Goal: Navigation & Orientation: Find specific page/section

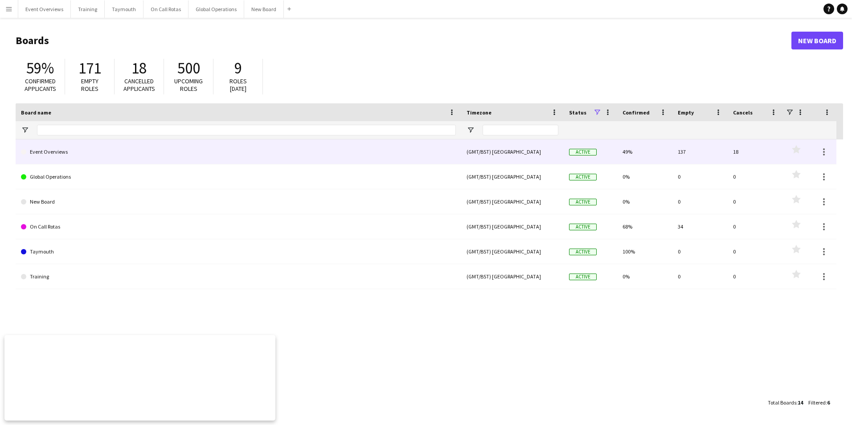
click at [58, 152] on link "Event Overviews" at bounding box center [238, 151] width 435 height 25
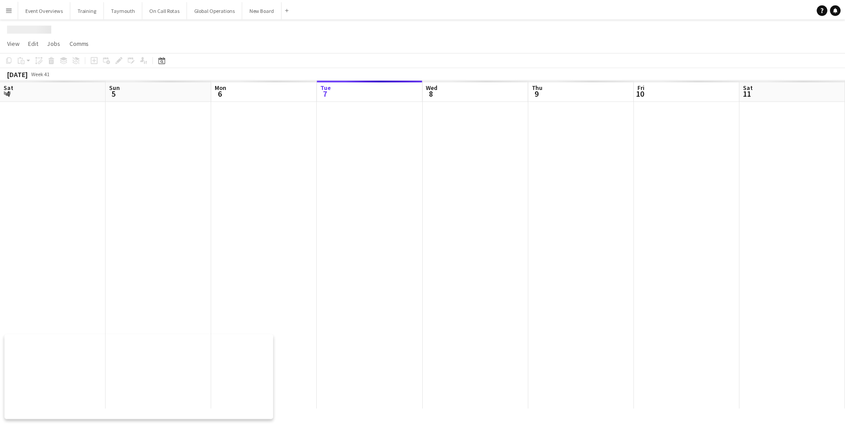
scroll to position [0, 213]
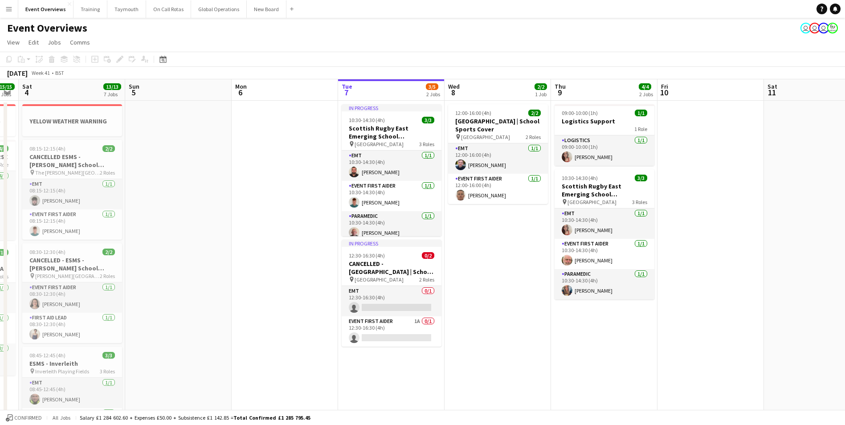
drag, startPoint x: 49, startPoint y: 280, endPoint x: 297, endPoint y: 284, distance: 248.6
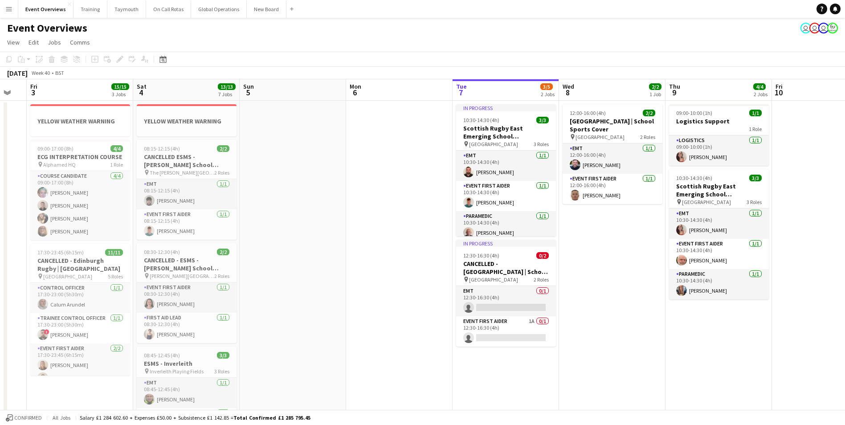
scroll to position [0, 229]
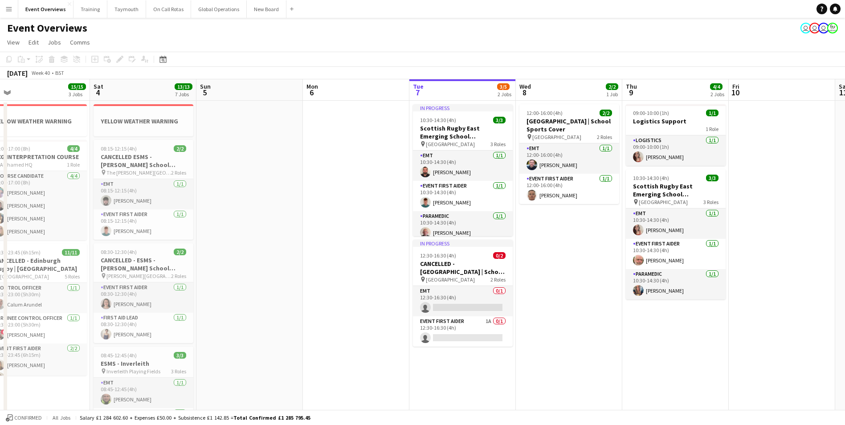
drag, startPoint x: 224, startPoint y: 295, endPoint x: 385, endPoint y: 290, distance: 160.9
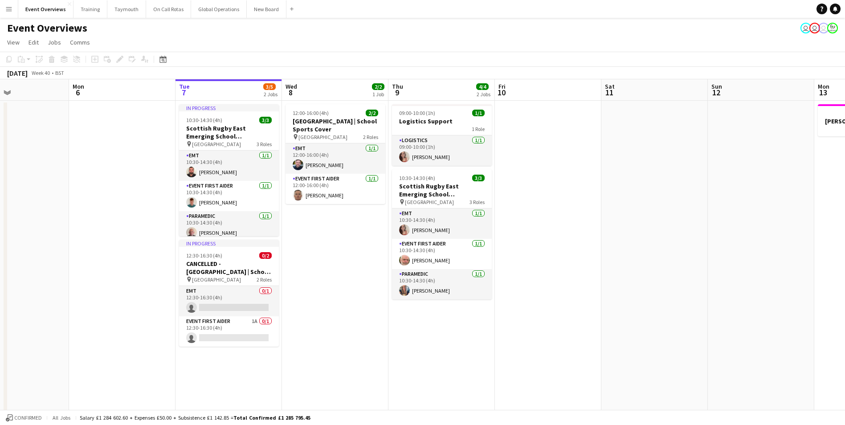
scroll to position [0, 358]
drag, startPoint x: 691, startPoint y: 340, endPoint x: 350, endPoint y: 362, distance: 341.9
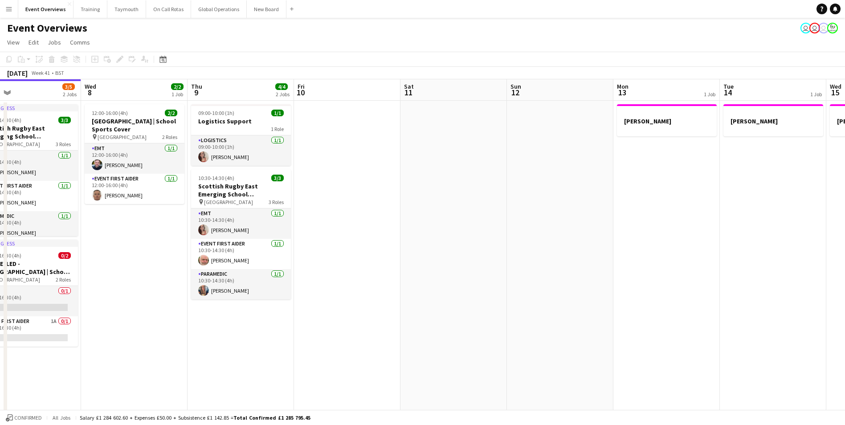
drag, startPoint x: 557, startPoint y: 313, endPoint x: 153, endPoint y: 345, distance: 405.7
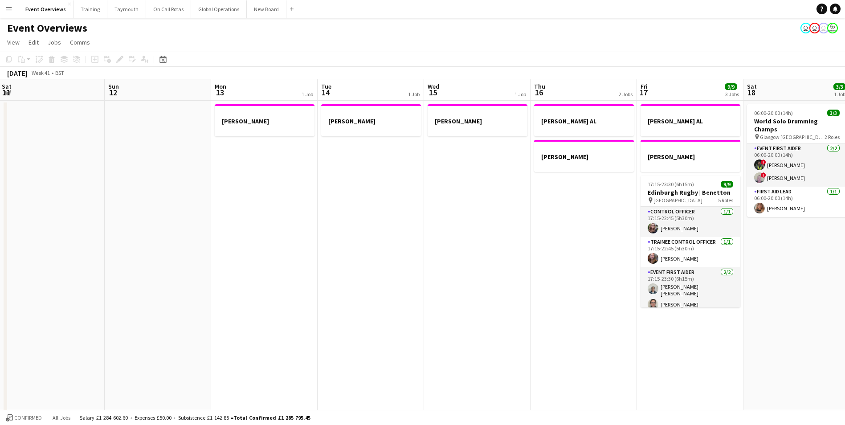
scroll to position [0, 274]
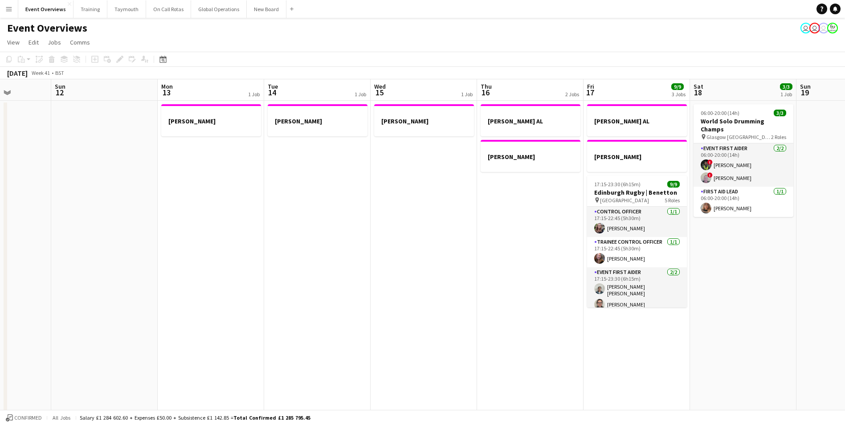
drag, startPoint x: 313, startPoint y: 346, endPoint x: 184, endPoint y: 356, distance: 129.6
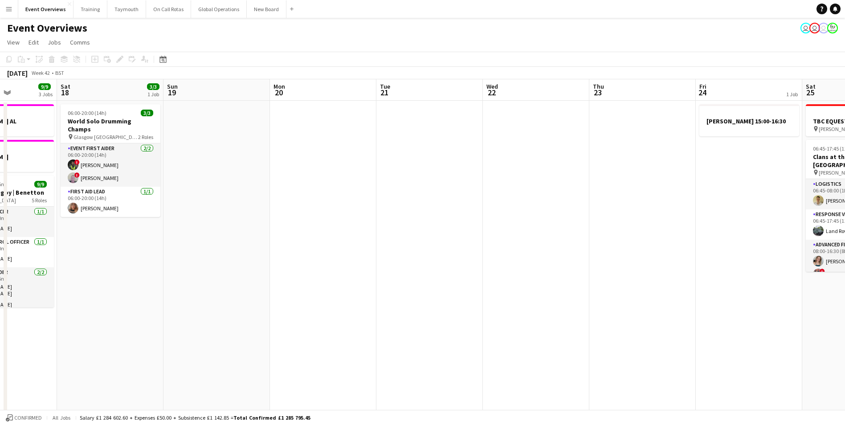
drag, startPoint x: 533, startPoint y: 335, endPoint x: -24, endPoint y: 370, distance: 558.3
click at [0, 370] on html "Menu Boards Boards Boards All jobs Status Workforce Workforce My Workforce Recr…" at bounding box center [422, 411] width 845 height 823
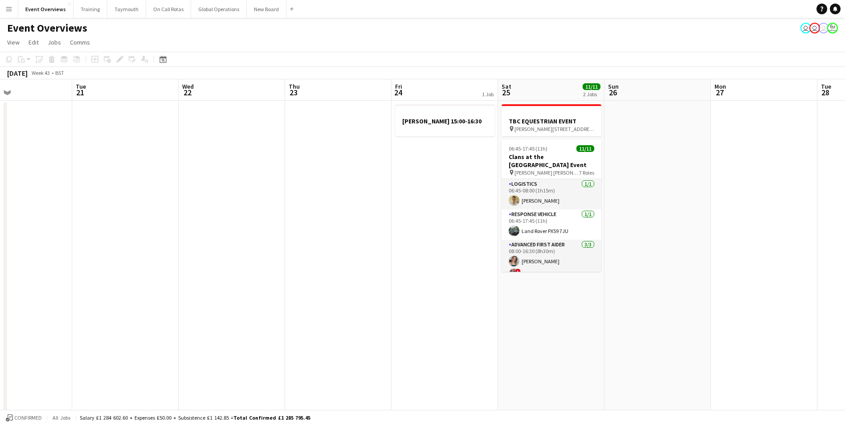
drag, startPoint x: 296, startPoint y: 343, endPoint x: 13, endPoint y: 359, distance: 283.3
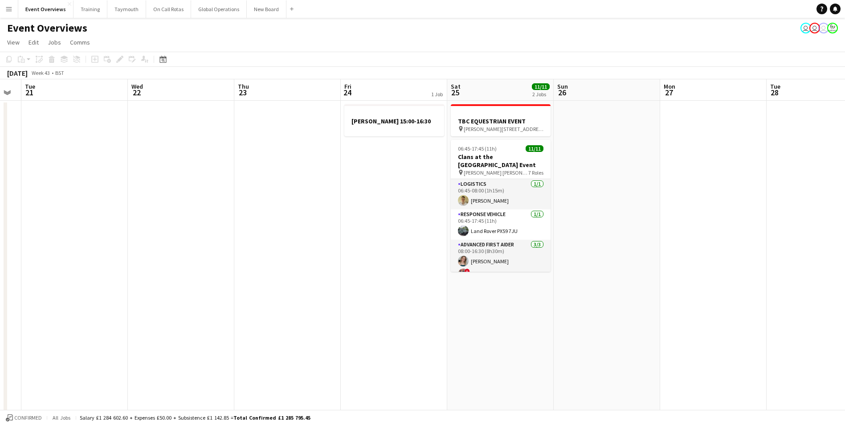
scroll to position [0, 330]
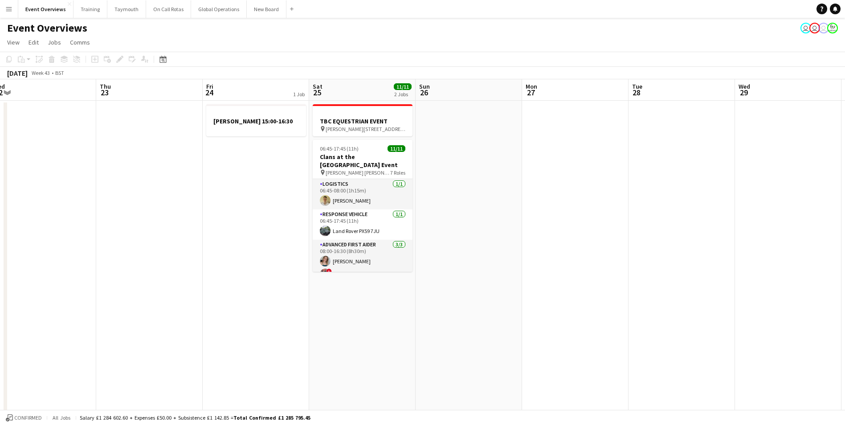
drag, startPoint x: 199, startPoint y: 351, endPoint x: 89, endPoint y: 368, distance: 110.9
click at [0, 365] on html "Menu Boards Boards Boards All jobs Status Workforce Workforce My Workforce Recr…" at bounding box center [422, 411] width 845 height 823
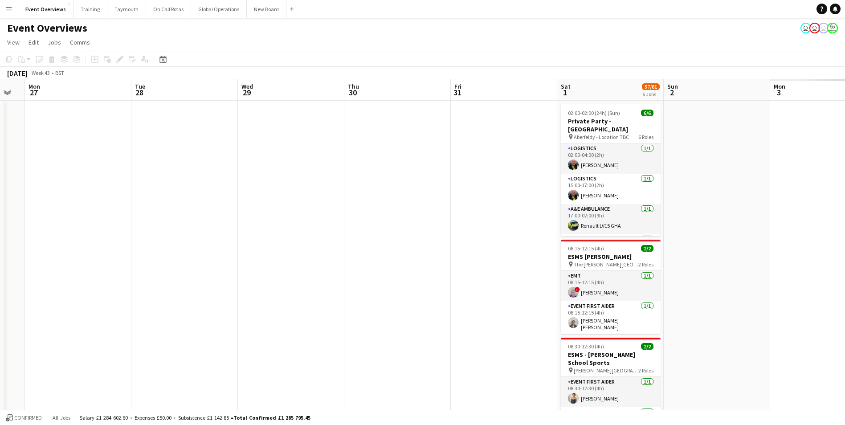
scroll to position [0, 299]
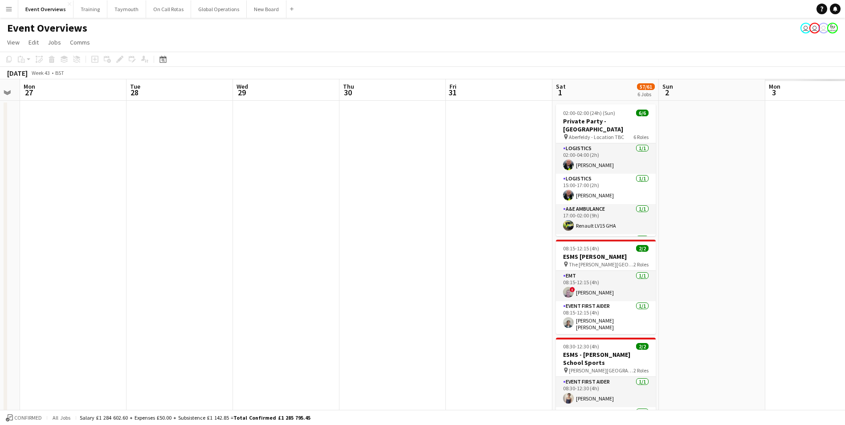
drag, startPoint x: 517, startPoint y: 352, endPoint x: 89, endPoint y: 391, distance: 429.8
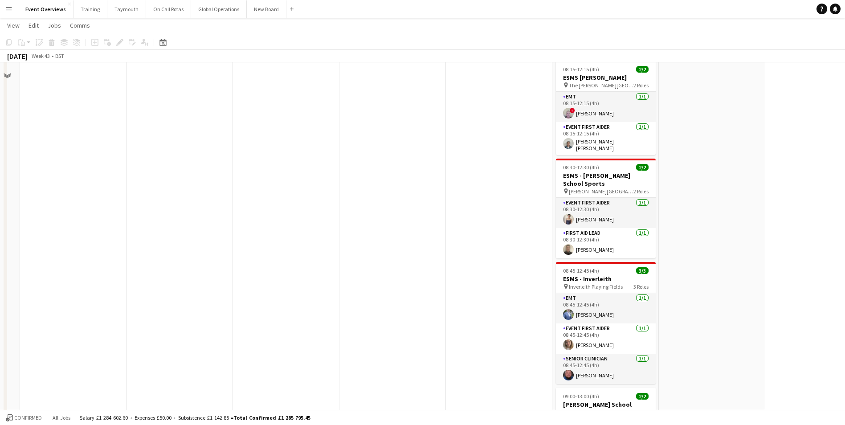
scroll to position [0, 0]
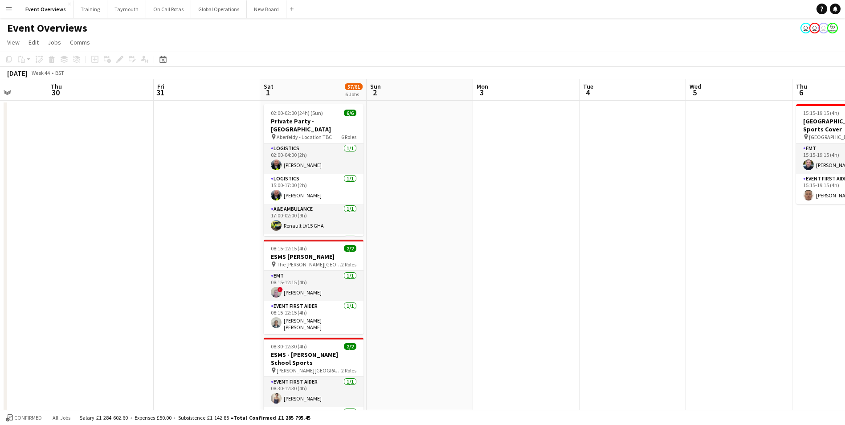
drag, startPoint x: 402, startPoint y: 325, endPoint x: 37, endPoint y: 347, distance: 365.4
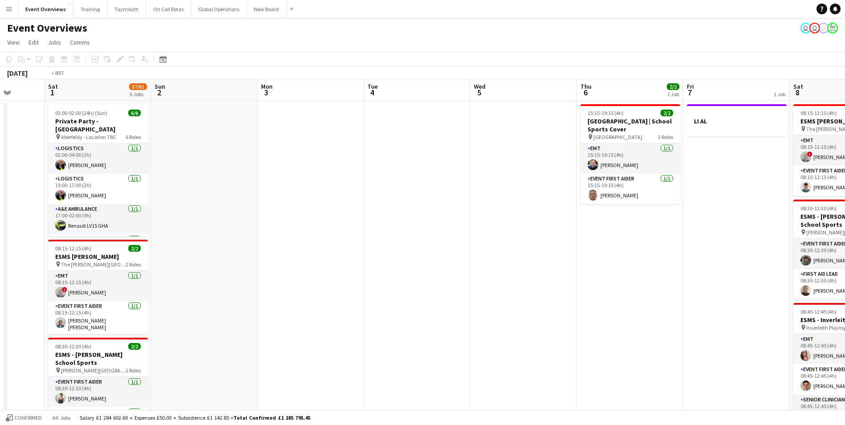
scroll to position [0, 268]
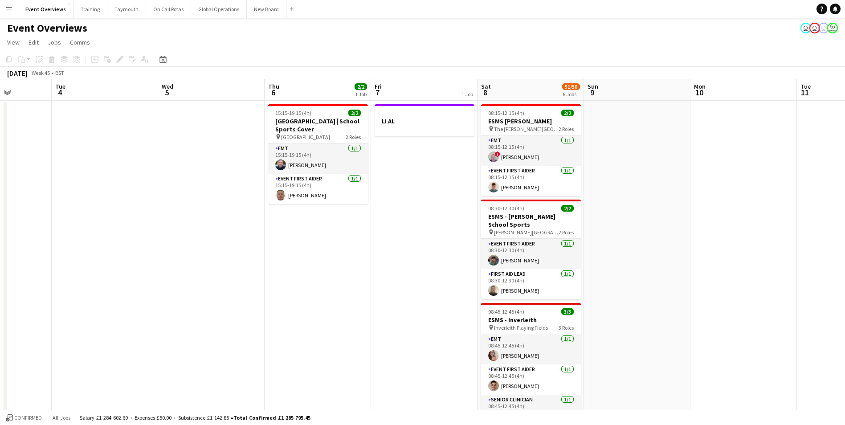
drag, startPoint x: 555, startPoint y: 291, endPoint x: 137, endPoint y: 326, distance: 419.2
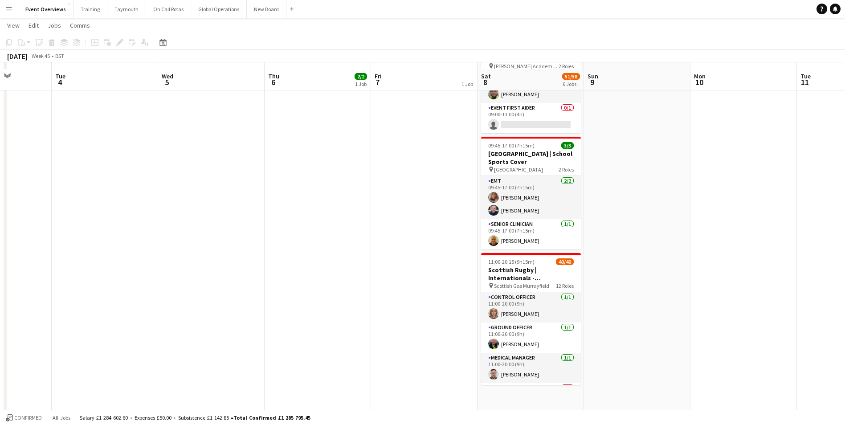
scroll to position [401, 0]
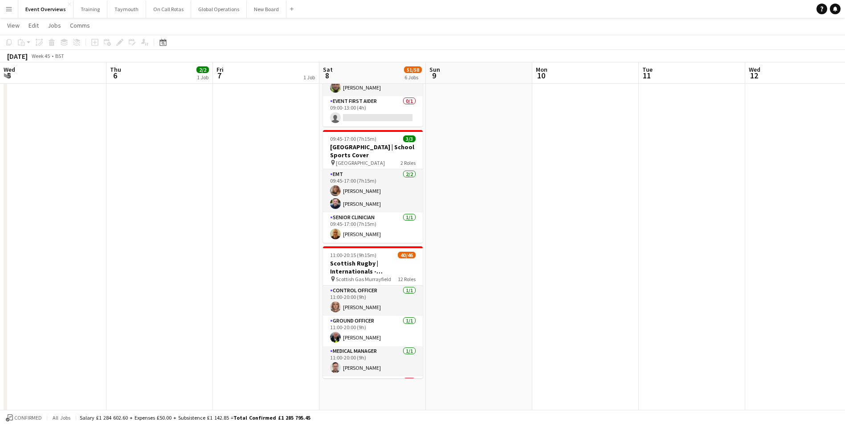
drag, startPoint x: 348, startPoint y: 340, endPoint x: 90, endPoint y: 369, distance: 259.5
click at [90, 369] on app-calendar-viewport "Sun 2 Mon 3 Tue 4 Wed 5 Thu 6 2/2 1 Job Fri 7 1 Job Sat 8 51/58 6 Jobs Sun 9 Mo…" at bounding box center [422, 26] width 845 height 784
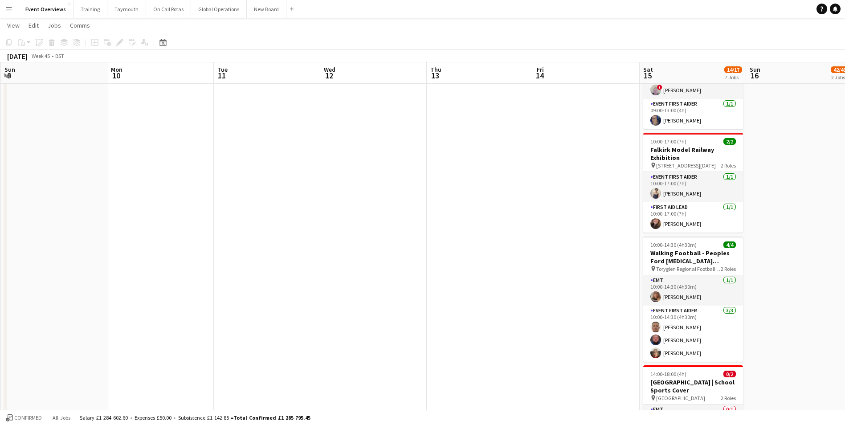
scroll to position [0, 286]
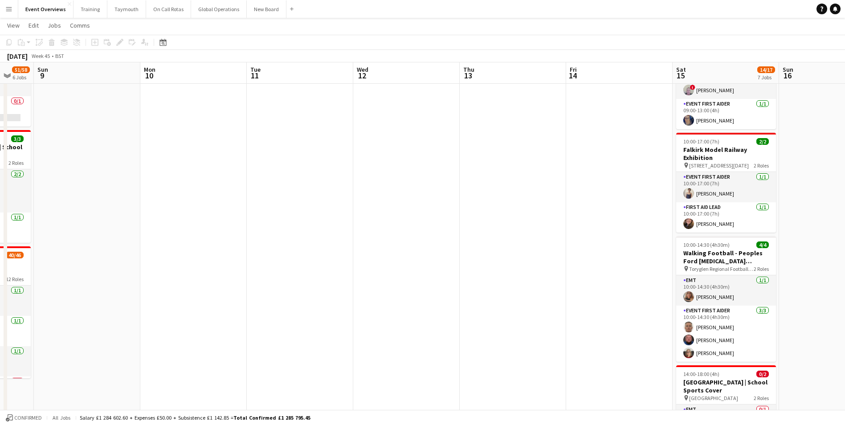
drag, startPoint x: 494, startPoint y: 302, endPoint x: 202, endPoint y: 339, distance: 294.5
click at [202, 339] on app-calendar-viewport "Thu 6 2/2 1 Job Fri 7 1 Job Sat 8 51/58 6 Jobs Sun 9 Mon 10 Tue 11 Wed 12 Thu 1…" at bounding box center [422, 59] width 845 height 851
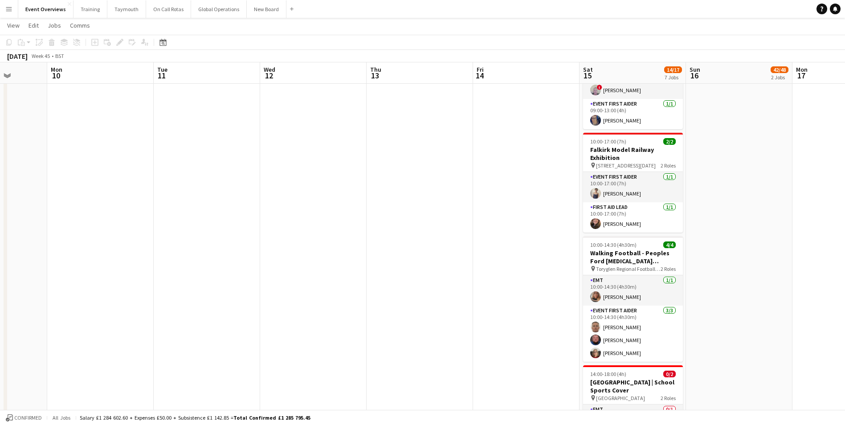
drag, startPoint x: 413, startPoint y: 316, endPoint x: 317, endPoint y: 334, distance: 97.8
click at [317, 334] on app-calendar-viewport "Fri 7 1 Job Sat 8 51/58 6 Jobs Sun 9 Mon 10 Tue 11 Wed 12 Thu 13 Fri 14 Sat 15 …" at bounding box center [422, 59] width 845 height 851
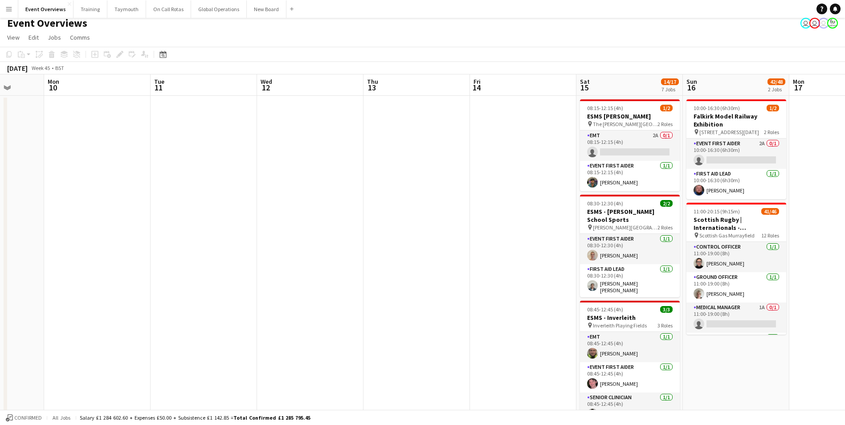
scroll to position [0, 0]
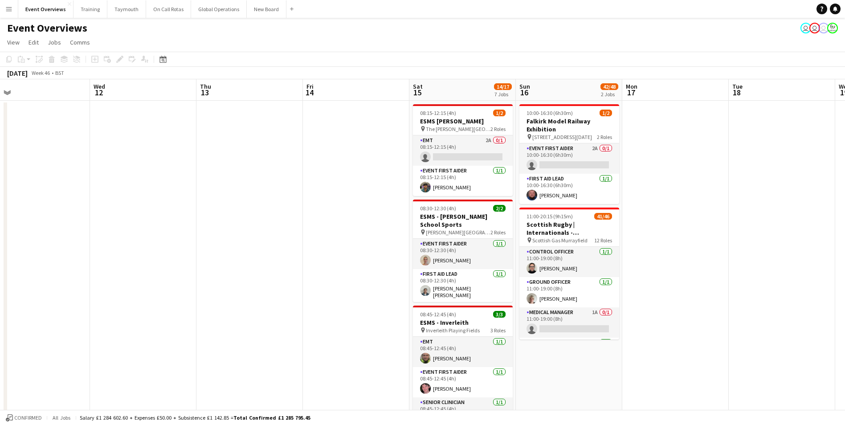
drag, startPoint x: 413, startPoint y: 272, endPoint x: 245, endPoint y: 281, distance: 168.2
click at [162, 61] on icon at bounding box center [163, 60] width 3 height 3
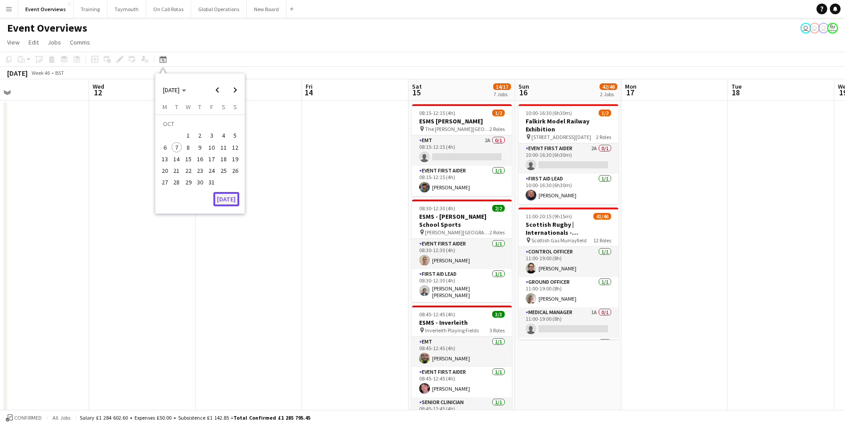
click at [233, 199] on button "[DATE]" at bounding box center [226, 199] width 26 height 14
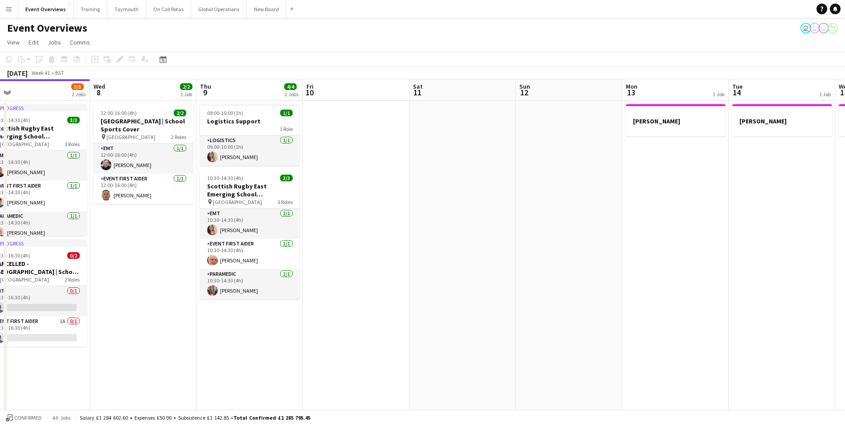
scroll to position [0, 261]
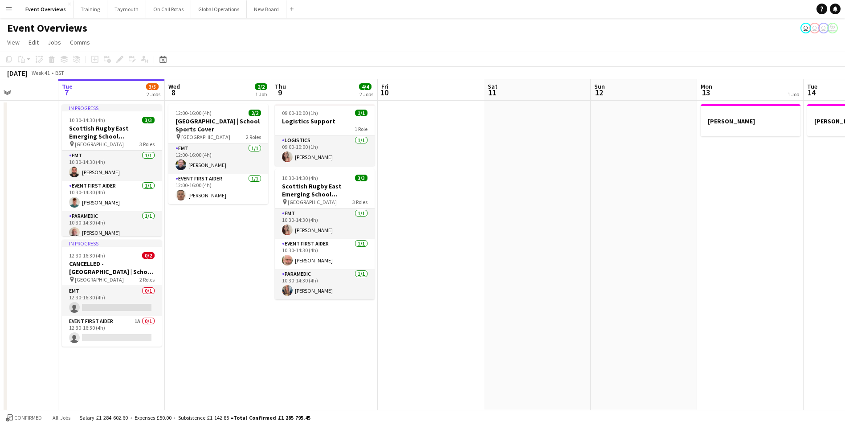
drag, startPoint x: 478, startPoint y: 371, endPoint x: 387, endPoint y: 377, distance: 91.1
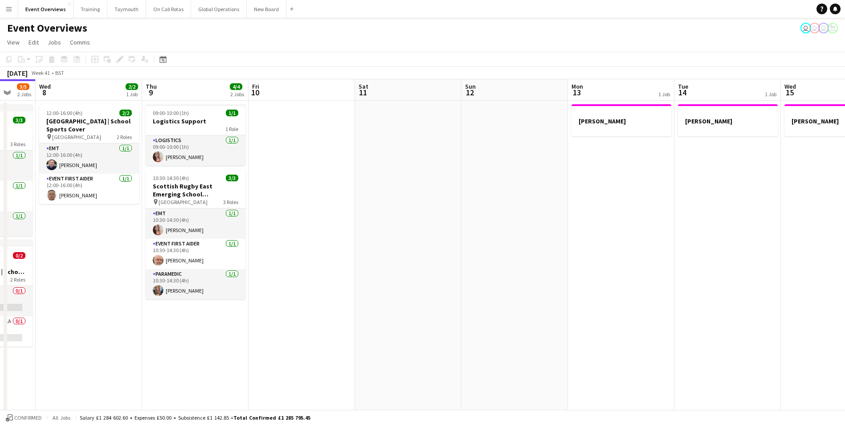
scroll to position [0, 294]
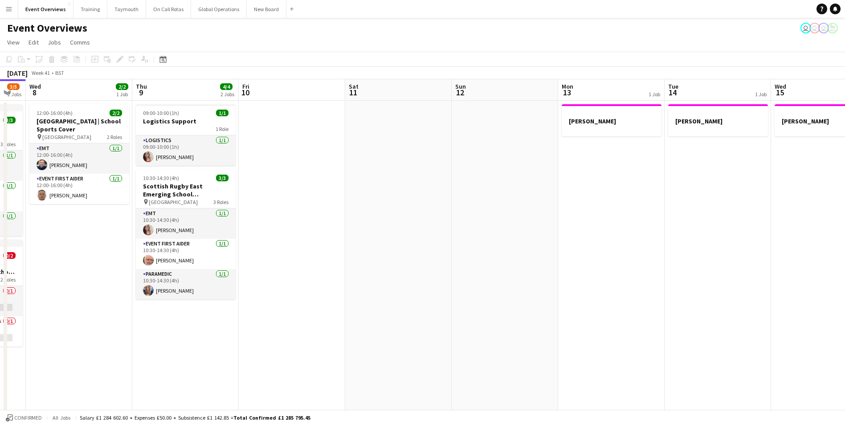
drag, startPoint x: 509, startPoint y: 341, endPoint x: 370, endPoint y: 343, distance: 139.0
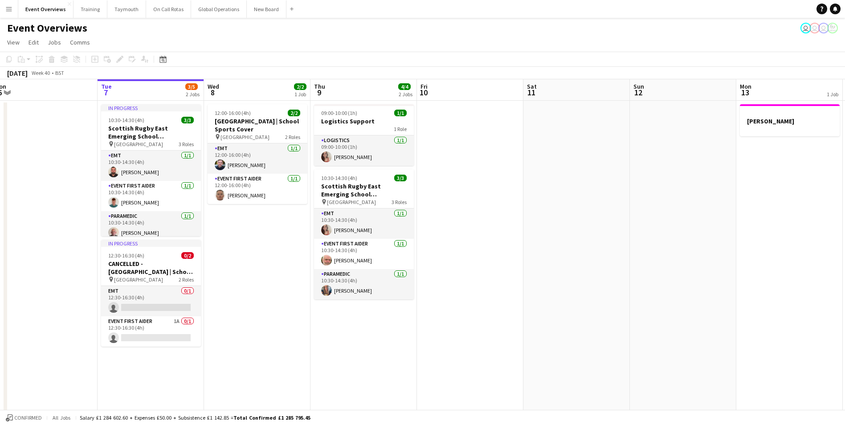
scroll to position [0, 188]
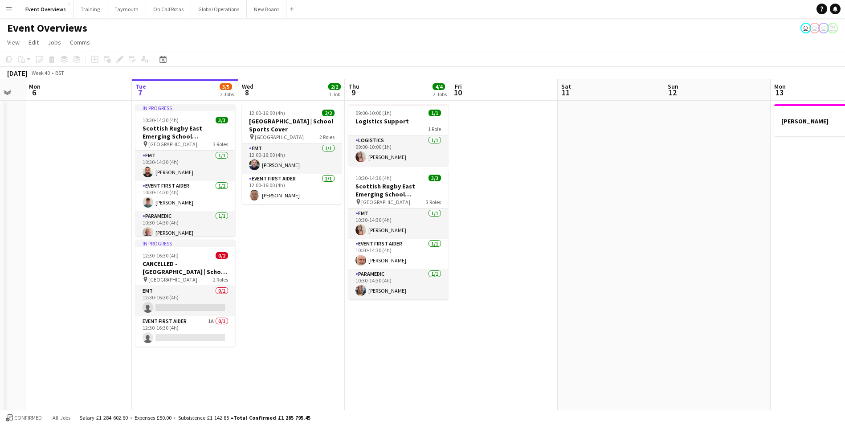
drag, startPoint x: 240, startPoint y: 364, endPoint x: 453, endPoint y: 359, distance: 212.5
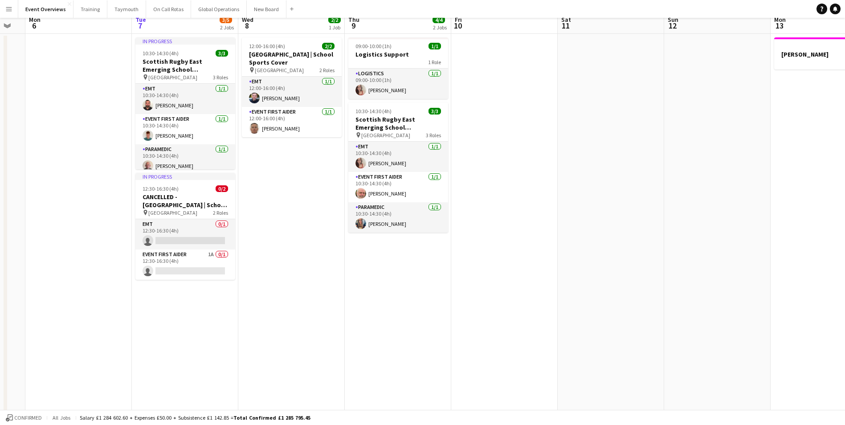
scroll to position [0, 0]
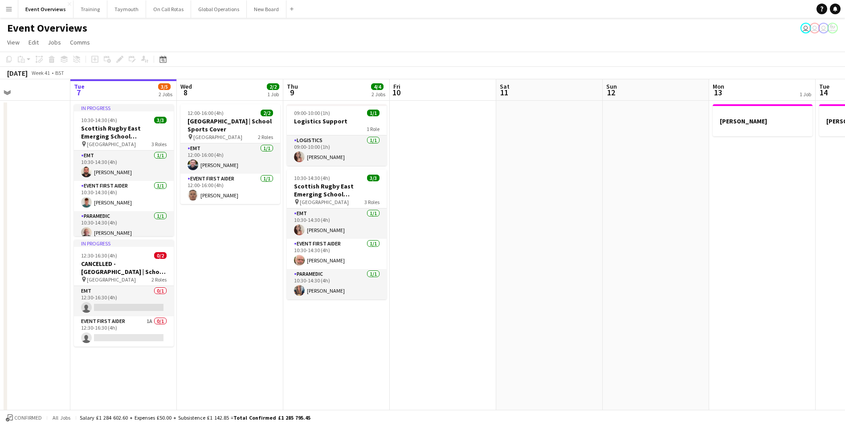
drag, startPoint x: 402, startPoint y: 356, endPoint x: 340, endPoint y: 366, distance: 63.1
